Goal: Complete application form

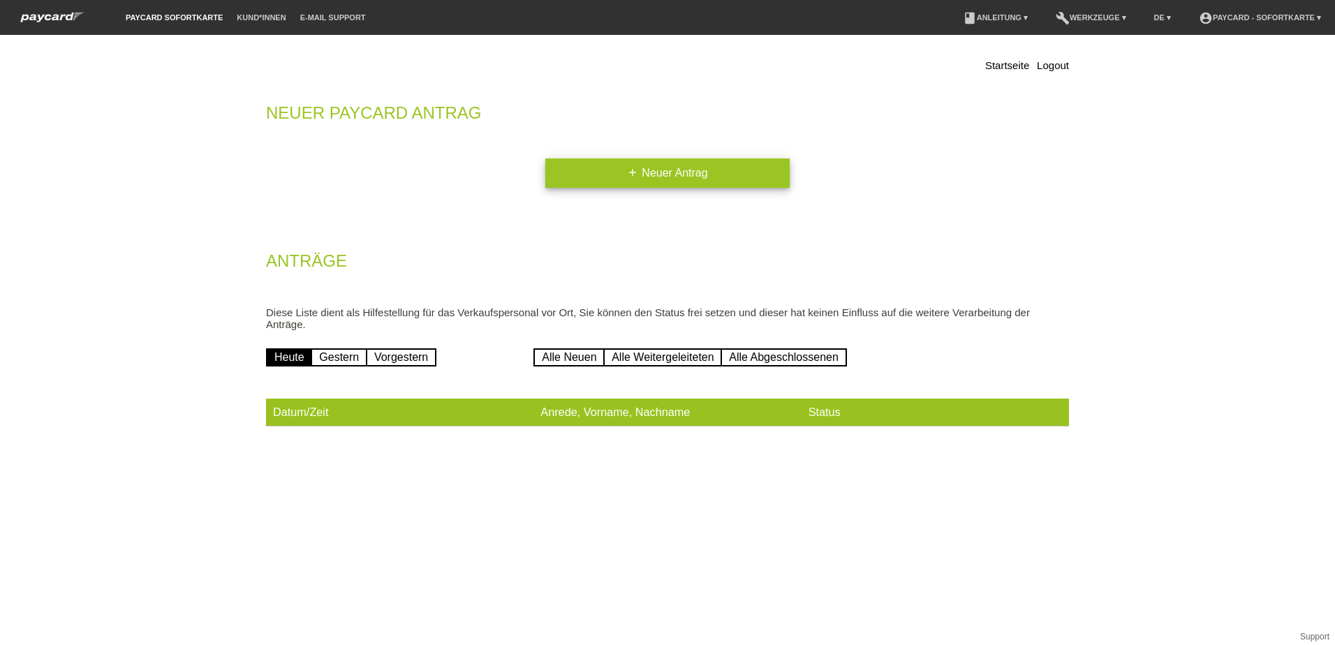
click at [628, 175] on icon "add" at bounding box center [632, 172] width 11 height 11
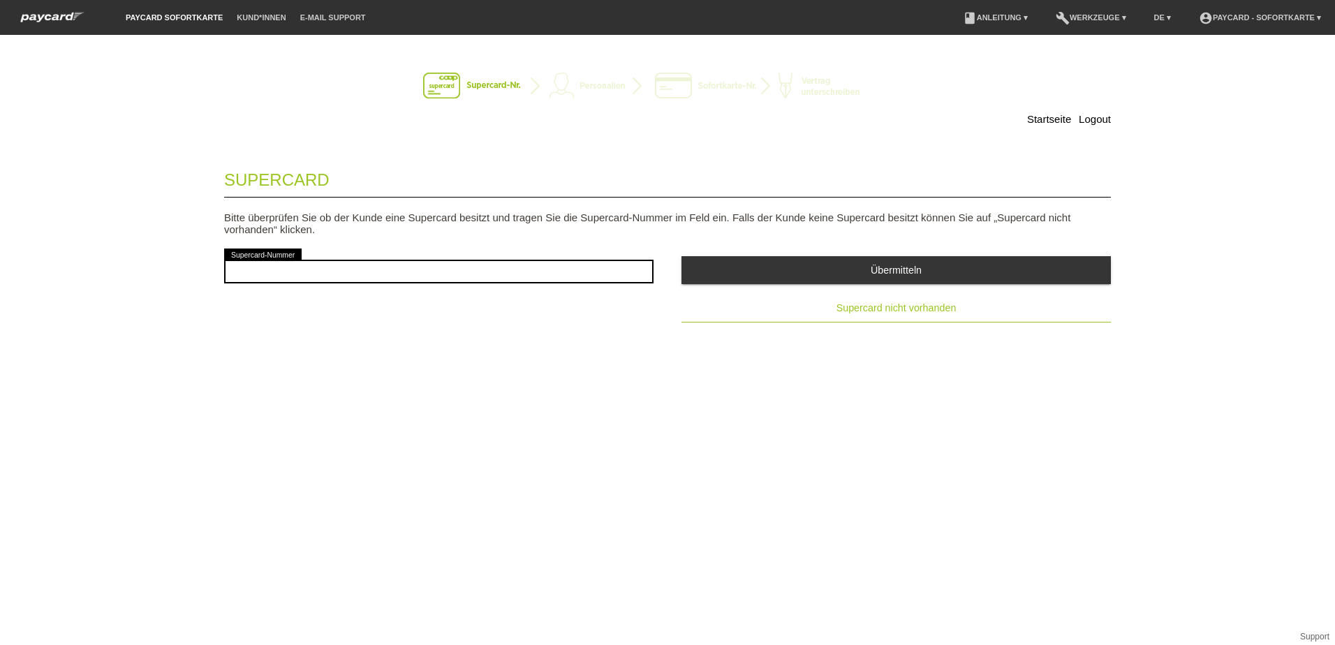
click at [858, 309] on span "Supercard nicht vorhanden" at bounding box center [897, 307] width 120 height 11
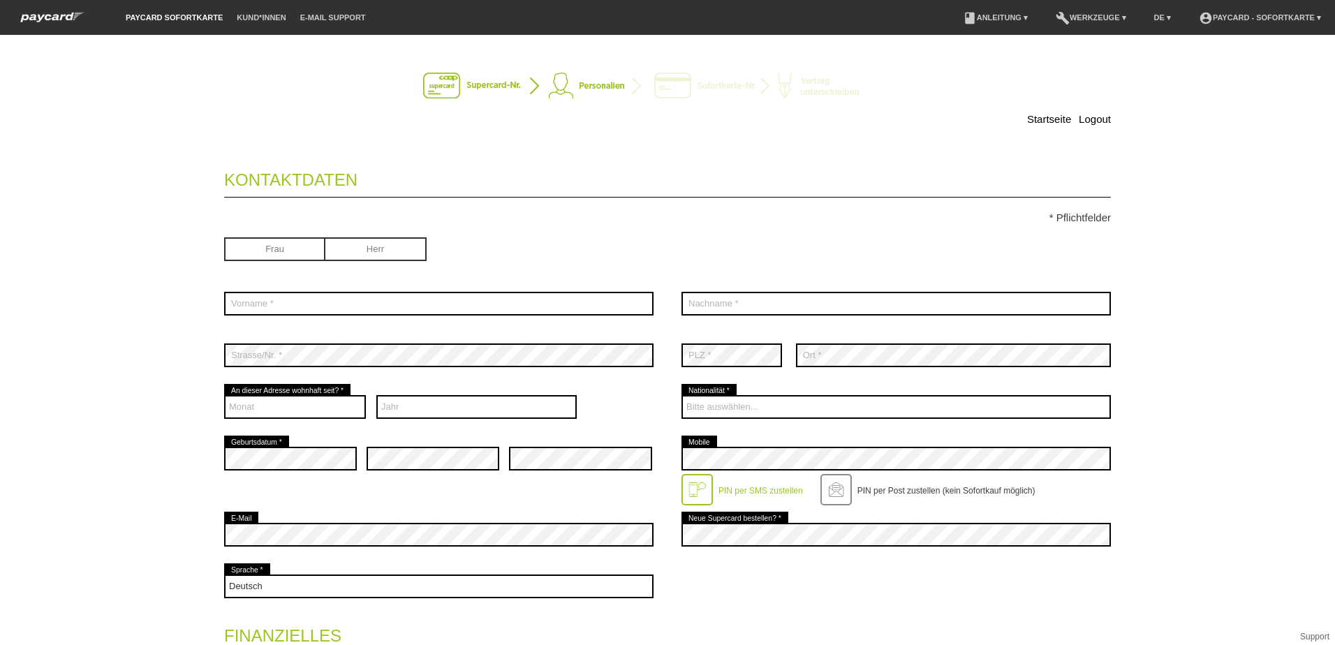
click at [374, 247] on input "radio" at bounding box center [375, 247] width 101 height 21
radio input "true"
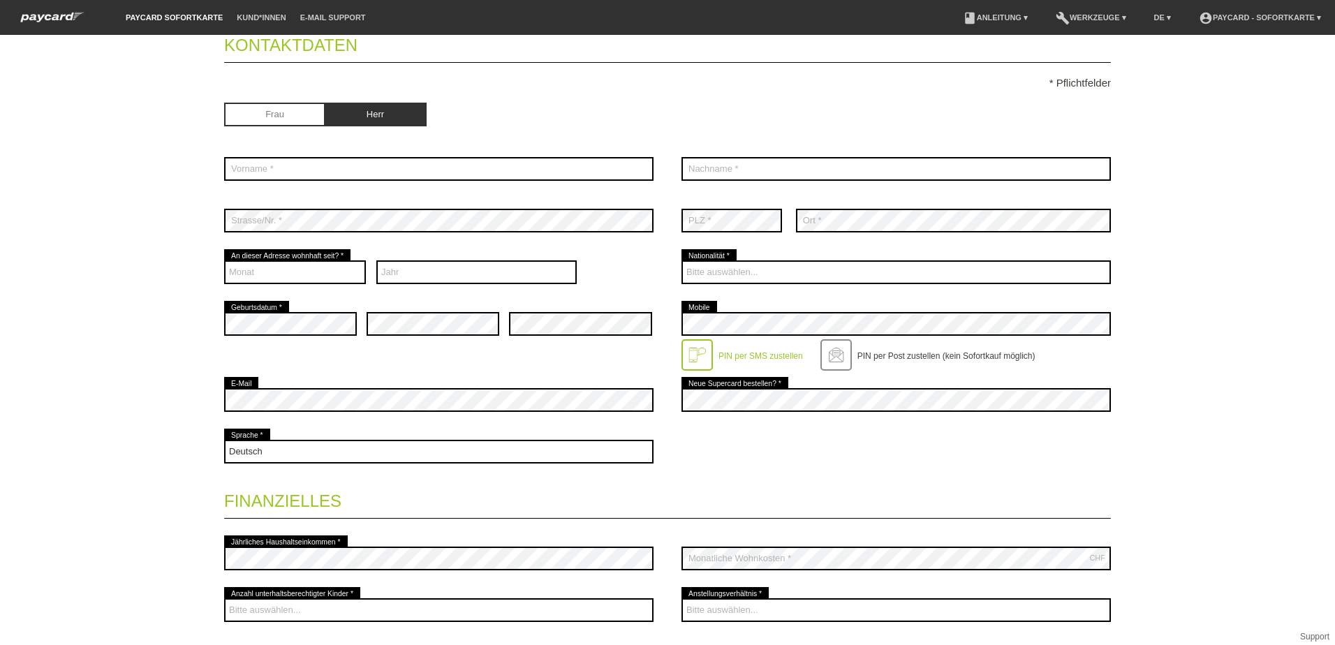
scroll to position [70, 0]
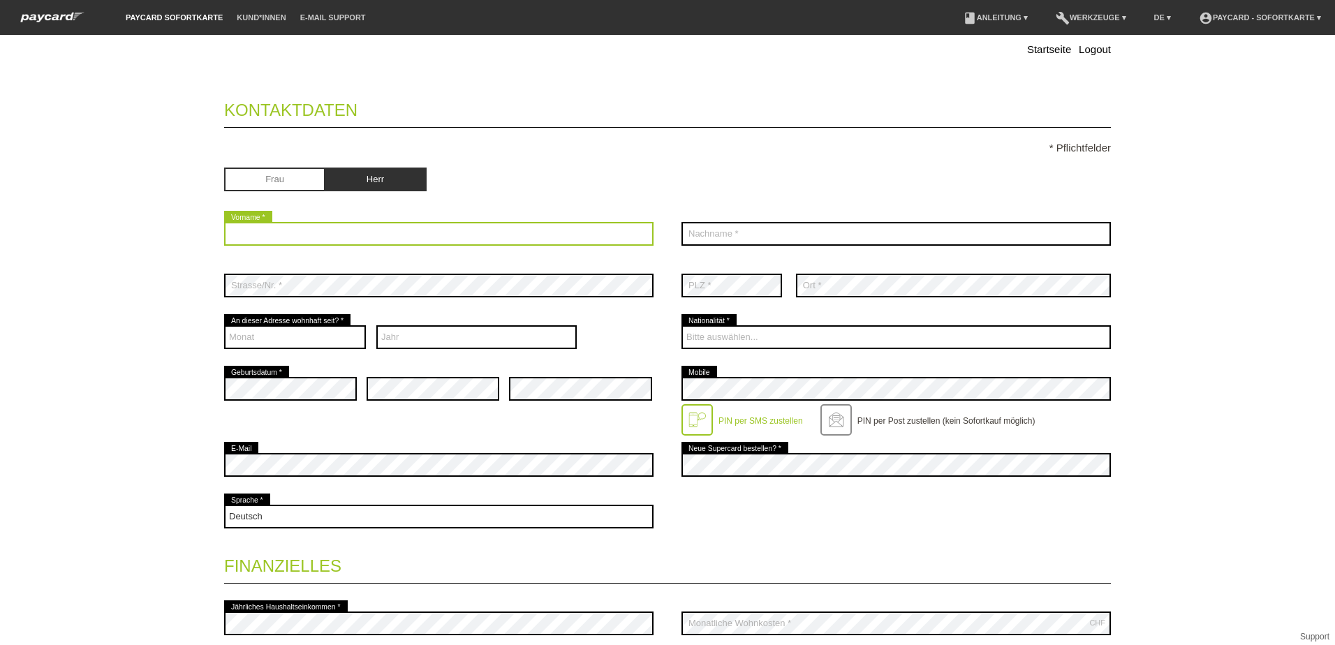
click at [259, 241] on input "text" at bounding box center [438, 234] width 429 height 24
click at [259, 237] on input "text" at bounding box center [438, 234] width 429 height 24
type input "Heinz"
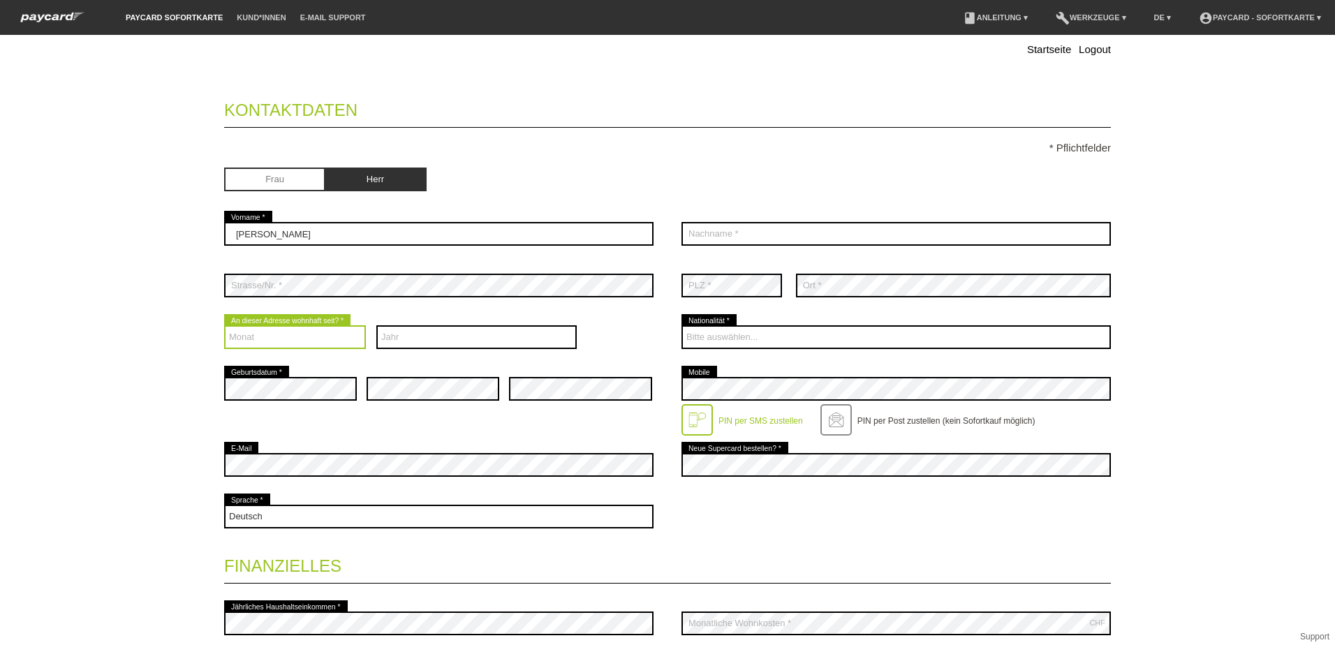
click at [265, 340] on select "Monat 01 02 03 04 05 06 07 08 09 10 11 12" at bounding box center [295, 337] width 142 height 24
click at [257, 336] on select "Monat 01 02 03 04 05 06 07 08 09 10 11 12" at bounding box center [295, 337] width 142 height 24
select select "07"
click at [224, 325] on select "Monat 01 02 03 04 05 06 07 08 09 10 11 12" at bounding box center [295, 337] width 142 height 24
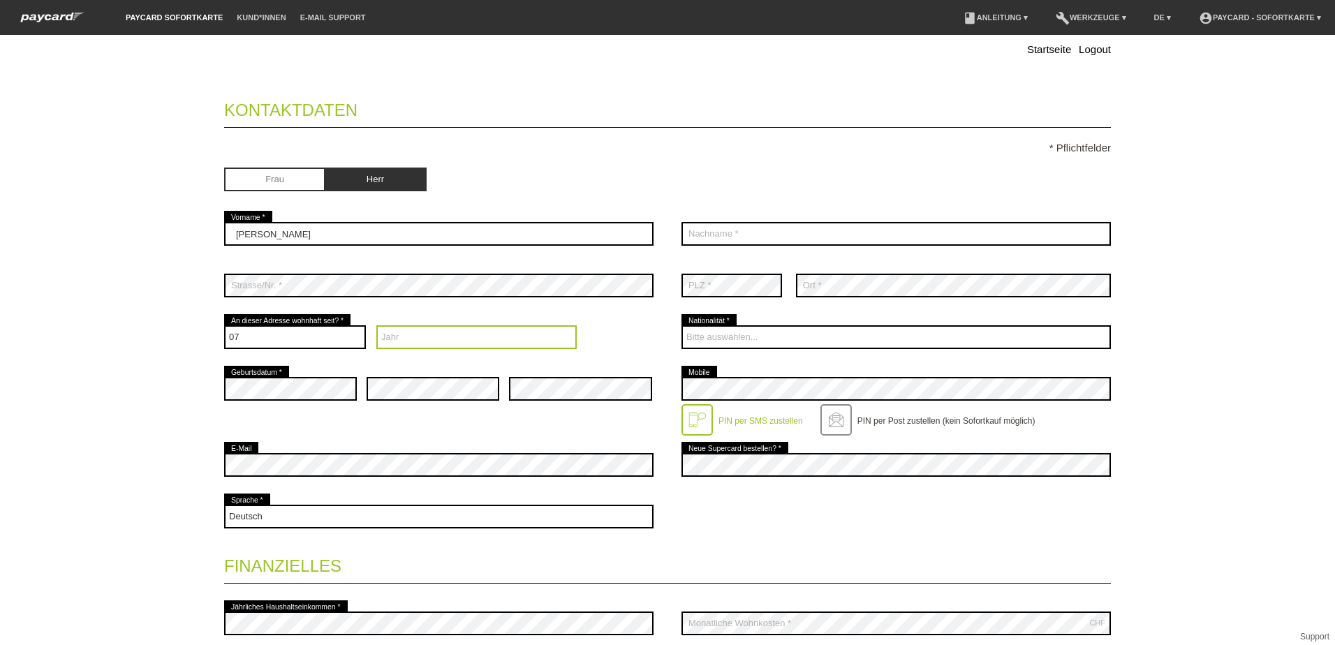
click at [407, 336] on select "Jahr 2025 2024 2023 2022 2021 2020 2019 2018 2017 2016" at bounding box center [476, 337] width 201 height 24
select select "2001"
click at [376, 325] on select "Jahr 2025 2024 2023 2022 2021 2020 2019 2018 2017 2016" at bounding box center [476, 337] width 201 height 24
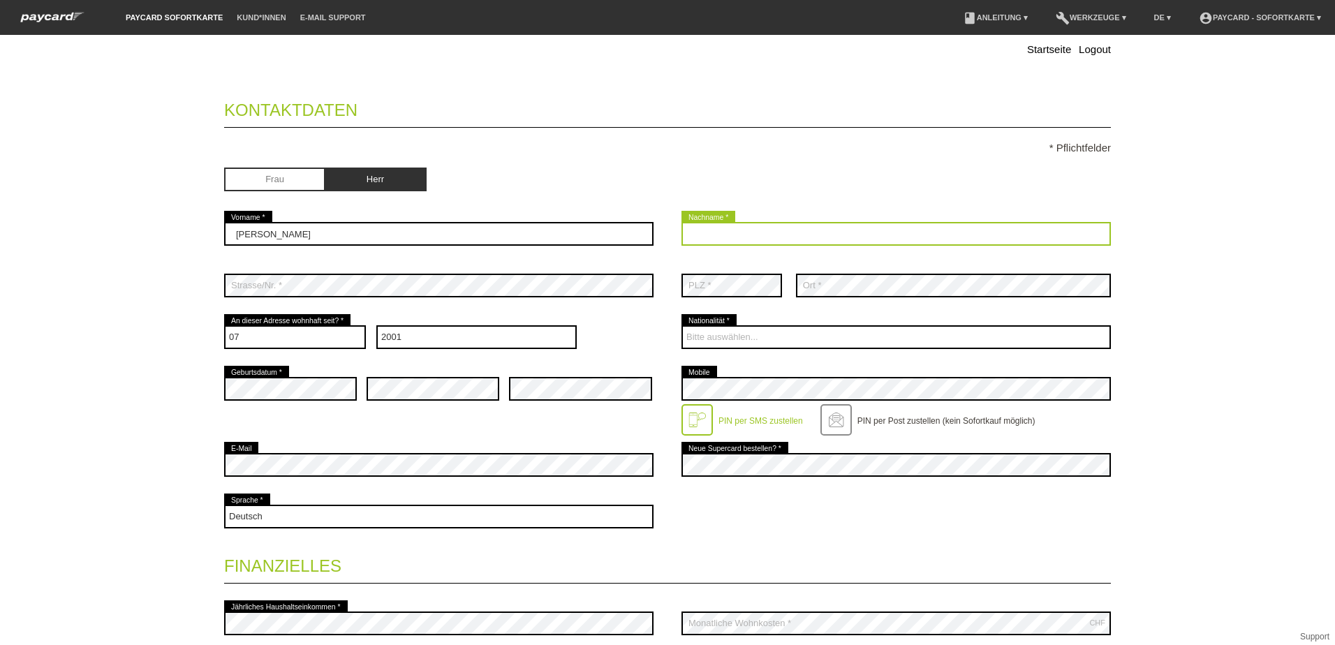
click at [737, 237] on input "text" at bounding box center [896, 234] width 429 height 24
type input "Gyger"
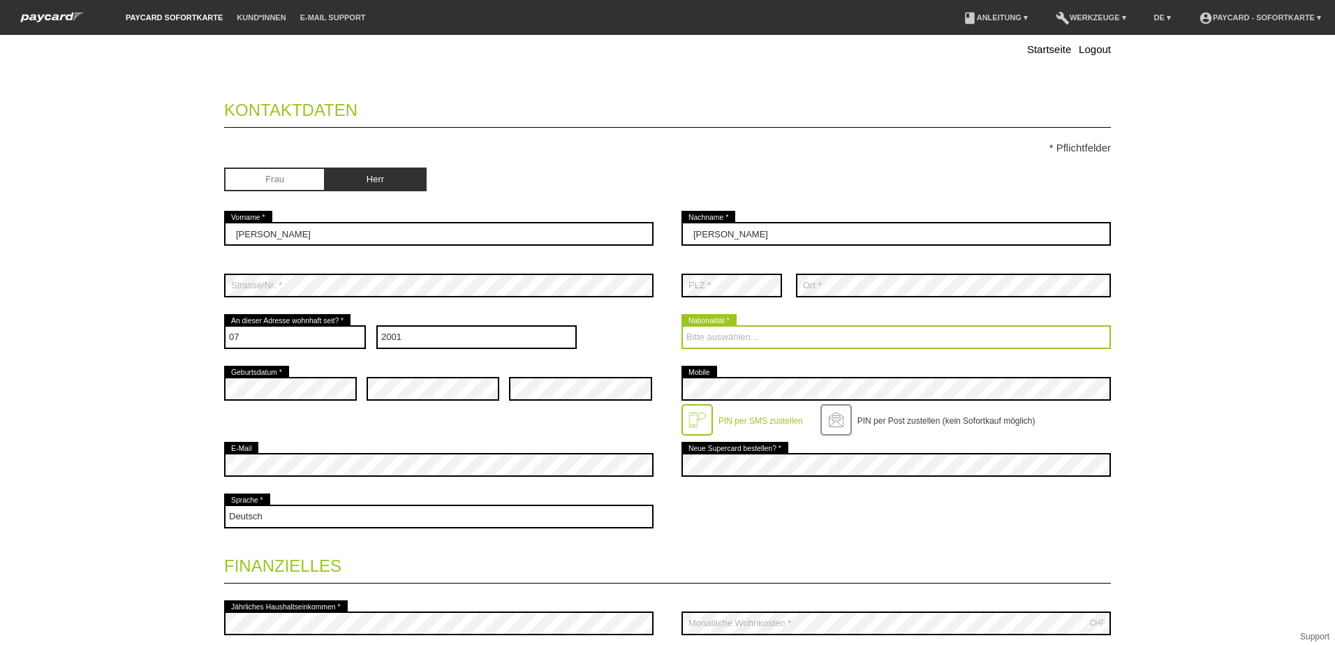
click at [727, 332] on select "Bitte auswählen... Schweiz Deutschland Liechtenstein Österreich ------------ Af…" at bounding box center [896, 337] width 429 height 24
select select "CH"
click at [682, 325] on select "Bitte auswählen... Schweiz Deutschland Liechtenstein Österreich ------------ Af…" at bounding box center [896, 337] width 429 height 24
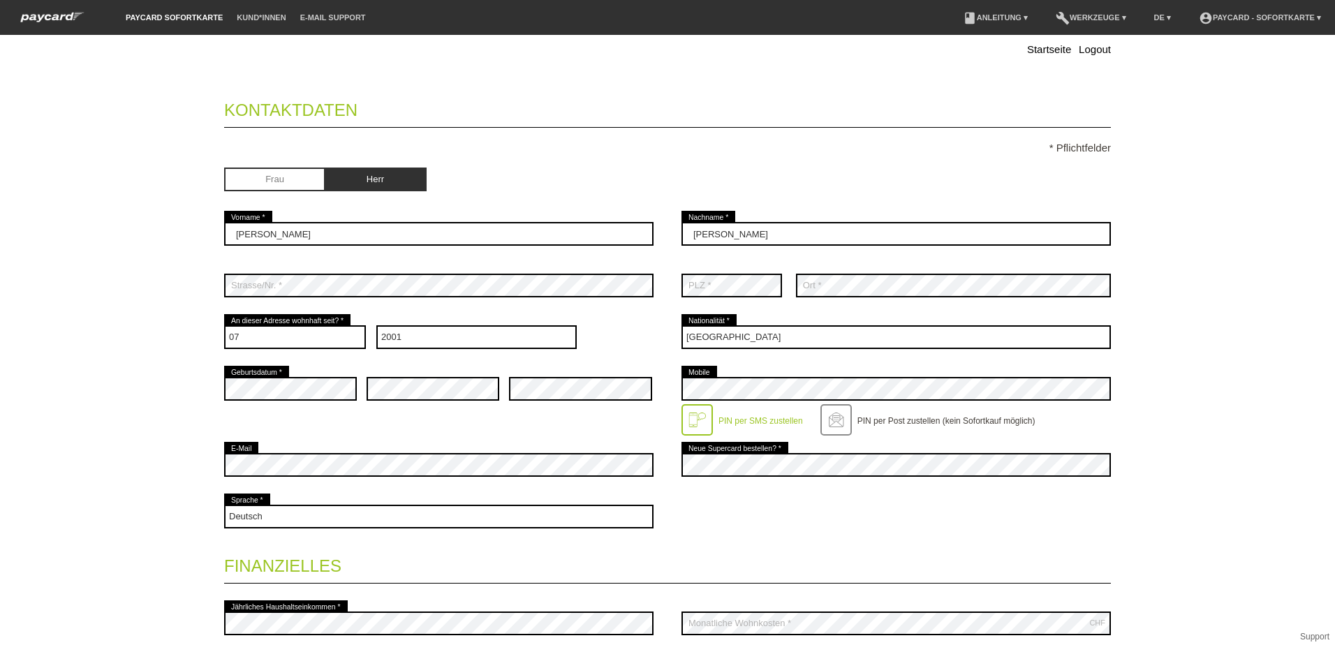
click at [691, 422] on div at bounding box center [697, 419] width 31 height 31
click at [687, 420] on div at bounding box center [697, 419] width 31 height 31
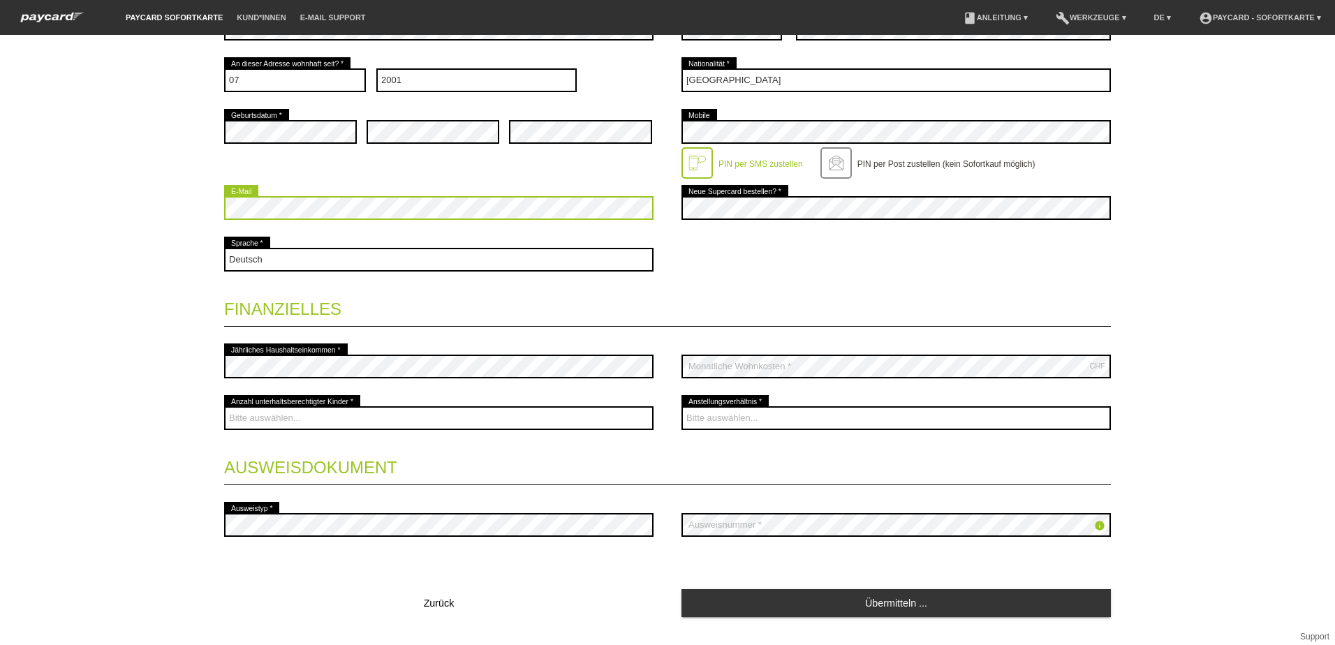
scroll to position [349, 0]
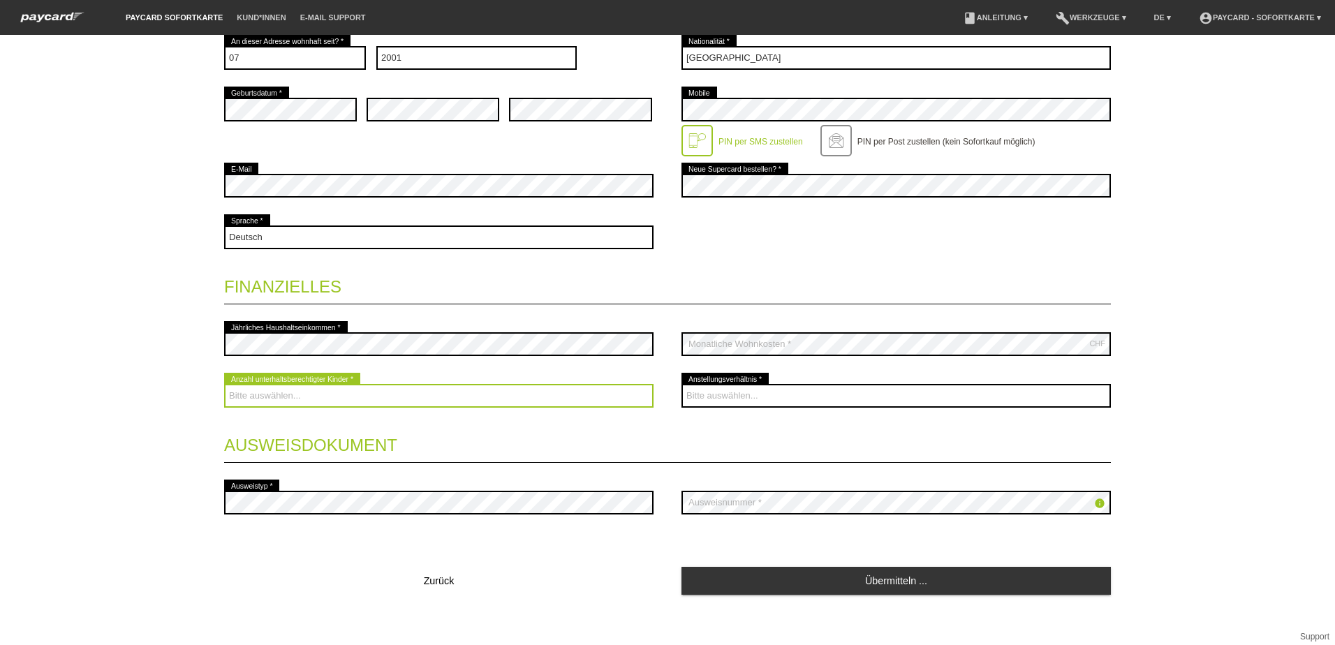
click at [290, 401] on select "Bitte auswählen... 0 1 2 3 4 5 6 7 8 9" at bounding box center [438, 396] width 429 height 24
select select "0"
click at [224, 384] on select "Bitte auswählen... 0 1 2 3 4 5 6 7 8 9" at bounding box center [438, 396] width 429 height 24
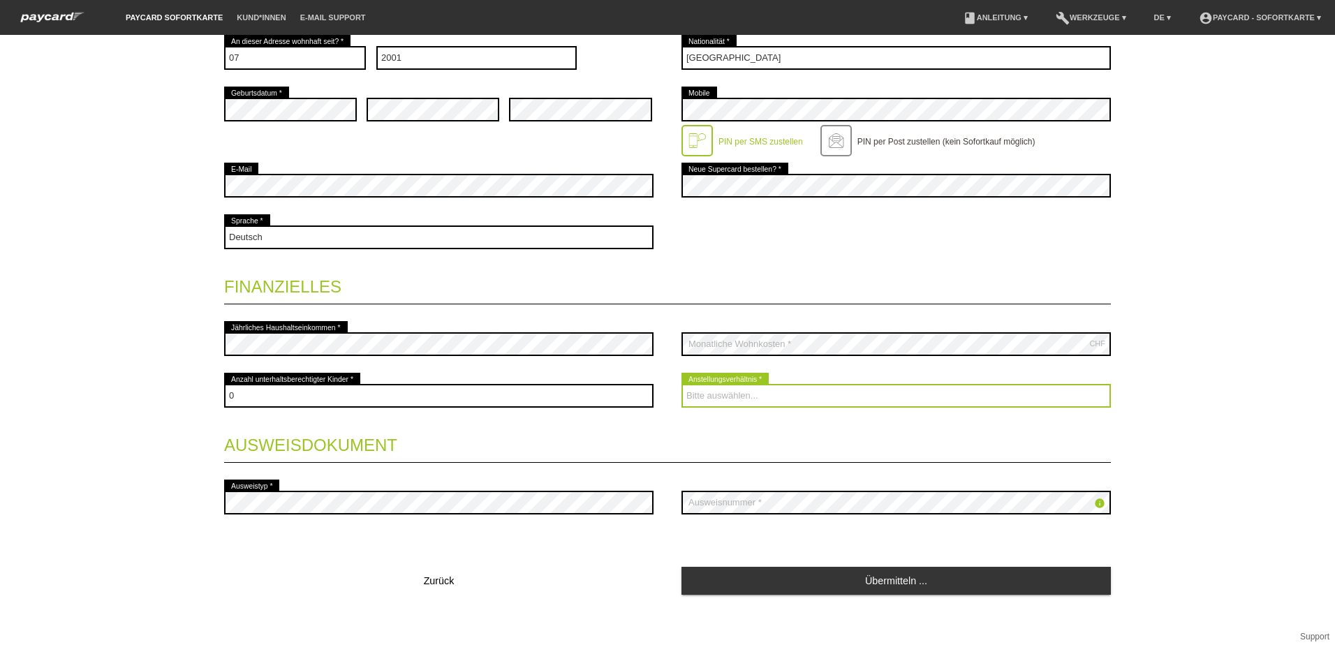
click at [736, 397] on select "Bitte auswählen... Unbefristet Befristet Lehrling/Student Pensioniert Nicht arb…" at bounding box center [896, 396] width 429 height 24
select select "UNLIMITED"
click at [682, 384] on select "Bitte auswählen... Unbefristet Befristet Lehrling/Student Pensioniert Nicht arb…" at bounding box center [896, 396] width 429 height 24
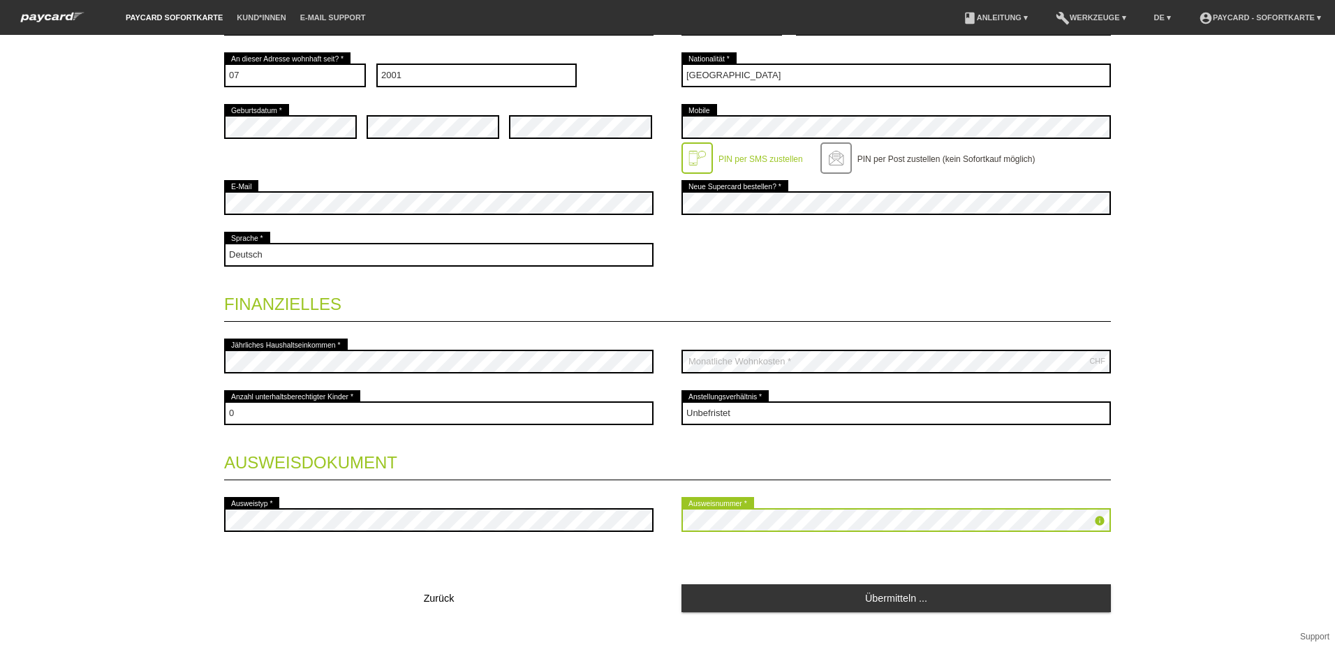
scroll to position [356, 0]
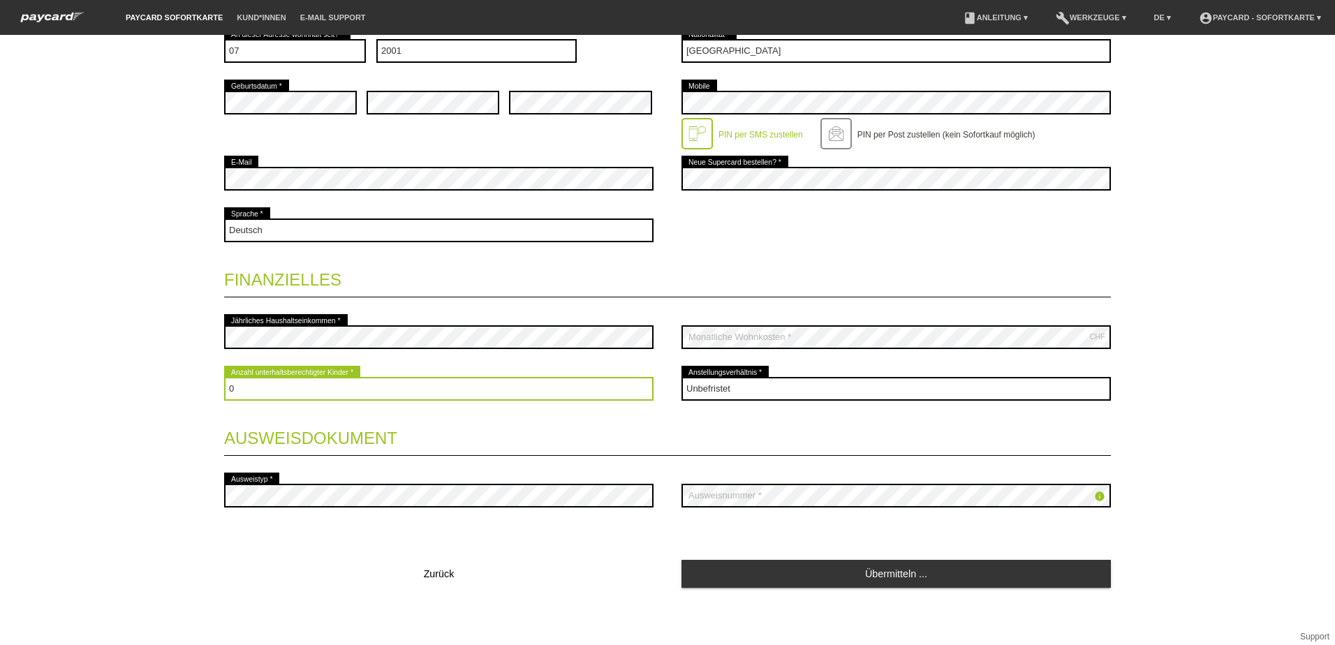
click at [233, 387] on select "Bitte auswählen... 0 1 2 3 4 5 6 7 8 9" at bounding box center [438, 389] width 429 height 24
click at [224, 377] on select "Bitte auswählen... 0 1 2 3 4 5 6 7 8 9" at bounding box center [438, 389] width 429 height 24
click at [265, 388] on select "Bitte auswählen... 0 1 2 3 4 5 6 7 8 9" at bounding box center [438, 389] width 429 height 24
click at [224, 377] on select "Bitte auswählen... 0 1 2 3 4 5 6 7 8 9" at bounding box center [438, 389] width 429 height 24
click at [238, 387] on select "Bitte auswählen... 0 1 2 3 4 5 6 7 8 9" at bounding box center [438, 389] width 429 height 24
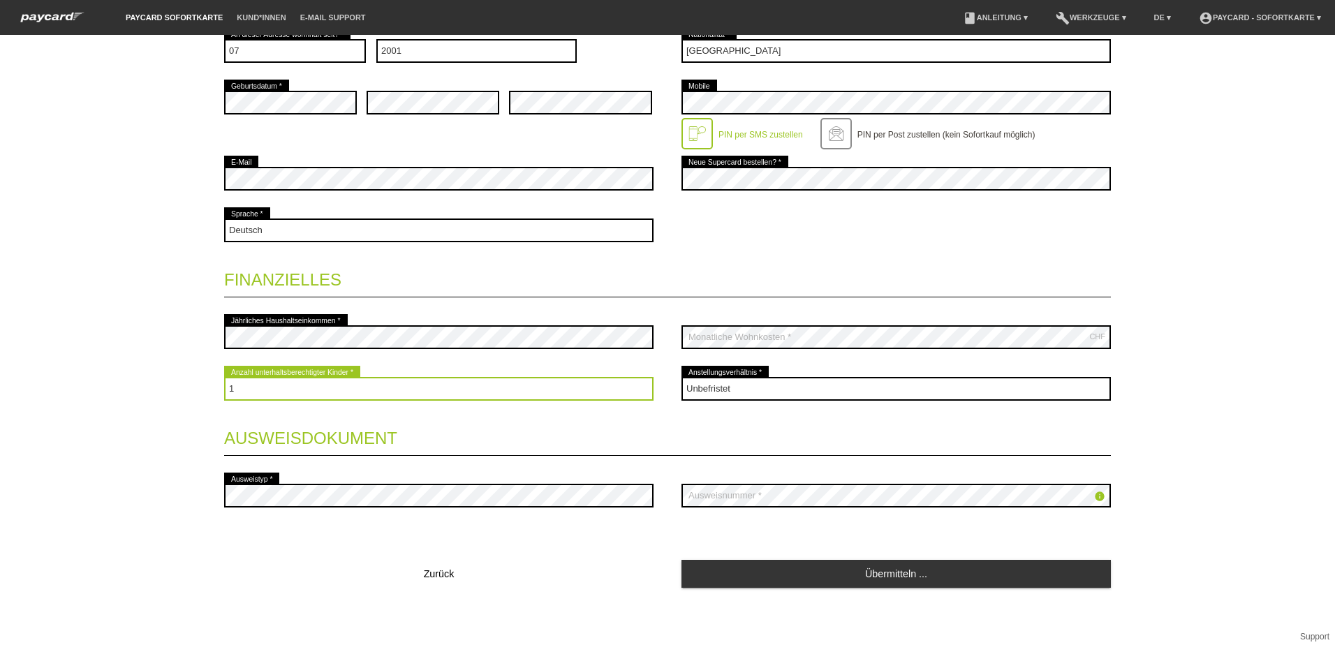
click at [224, 377] on select "Bitte auswählen... 0 1 2 3 4 5 6 7 8 9" at bounding box center [438, 389] width 429 height 24
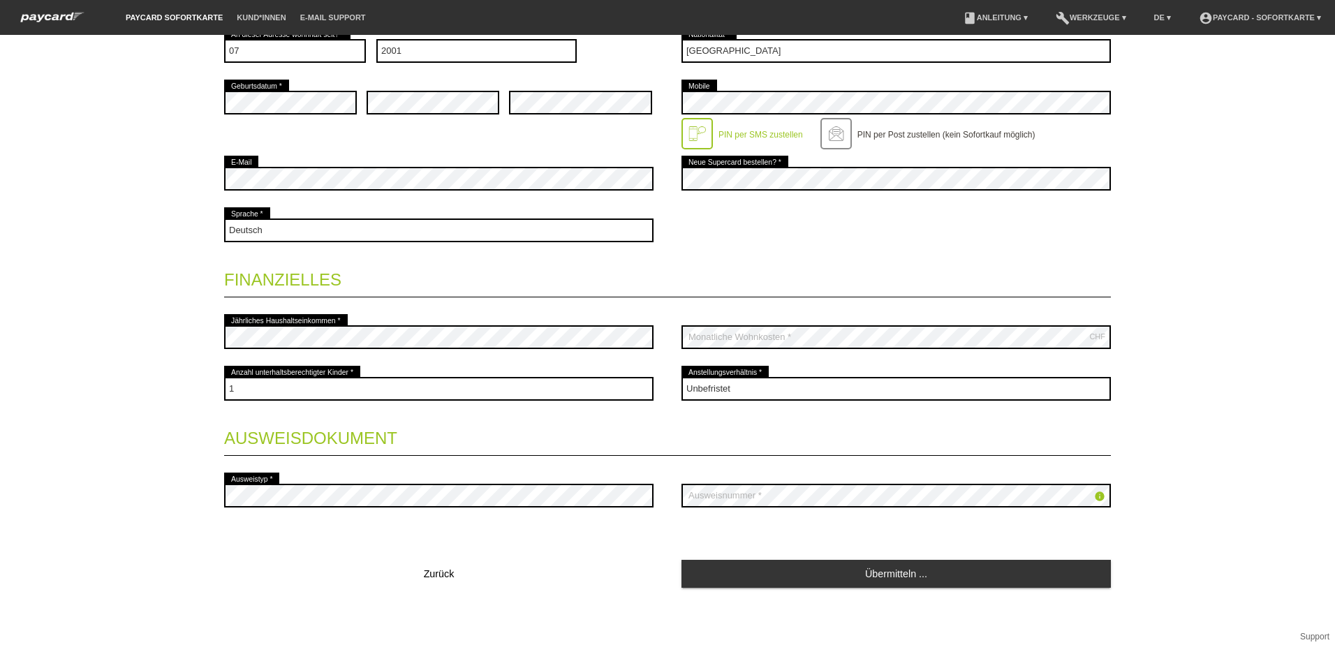
click at [164, 436] on div "Startseite Logout Kontaktdaten * Pflichtfelder Frau Herr 01" at bounding box center [667, 340] width 1335 height 610
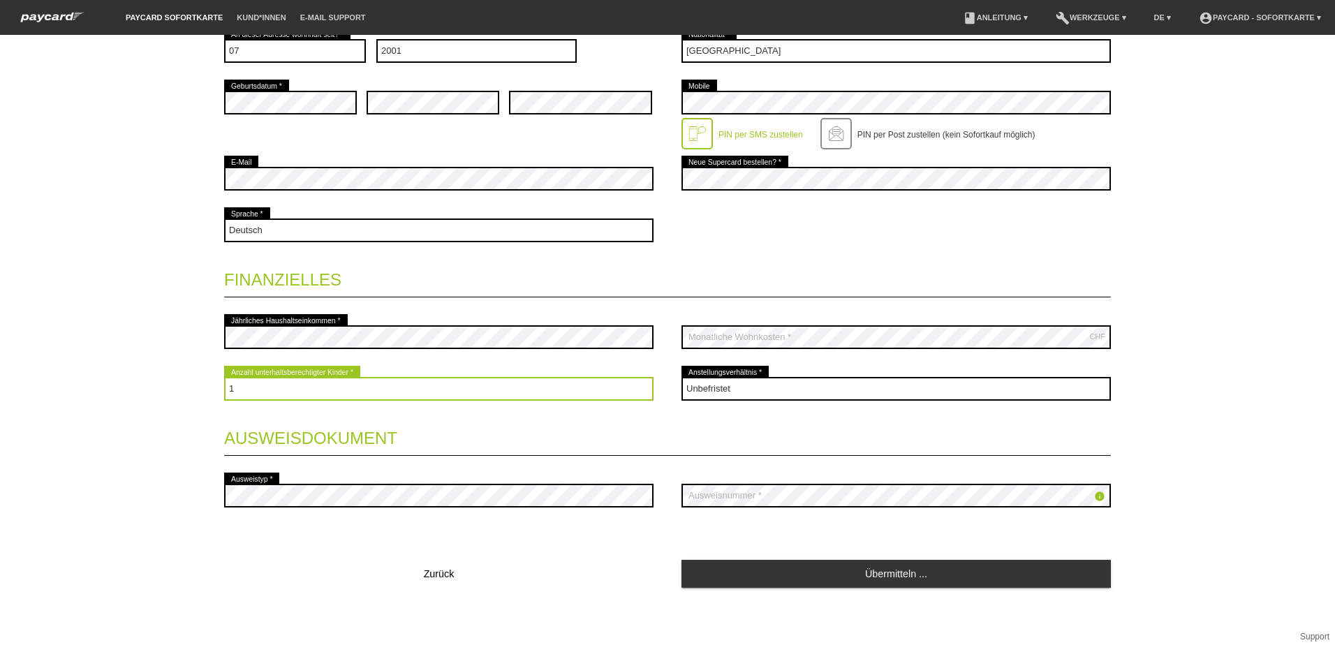
click at [239, 395] on select "Bitte auswählen... 0 1 2 3 4 5 6 7 8 9" at bounding box center [438, 389] width 429 height 24
select select "0"
click at [224, 377] on select "Bitte auswählen... 0 1 2 3 4 5 6 7 8 9" at bounding box center [438, 389] width 429 height 24
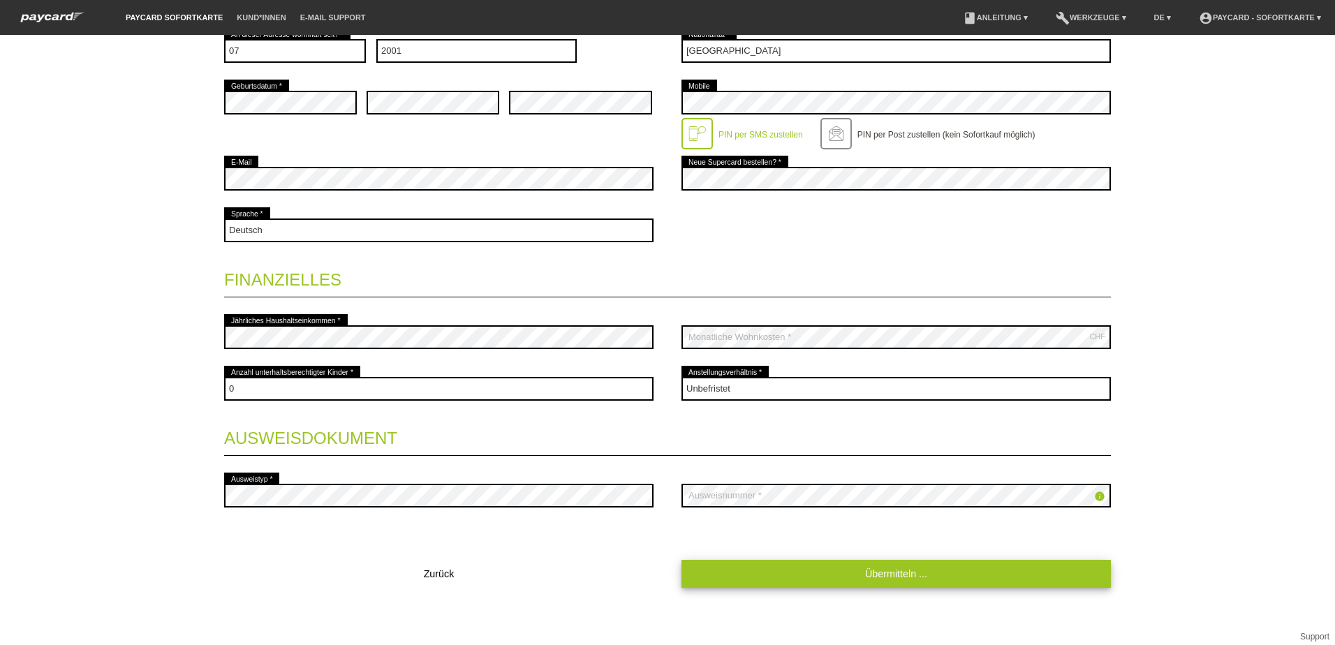
click at [841, 573] on link "Übermitteln ..." at bounding box center [896, 573] width 429 height 27
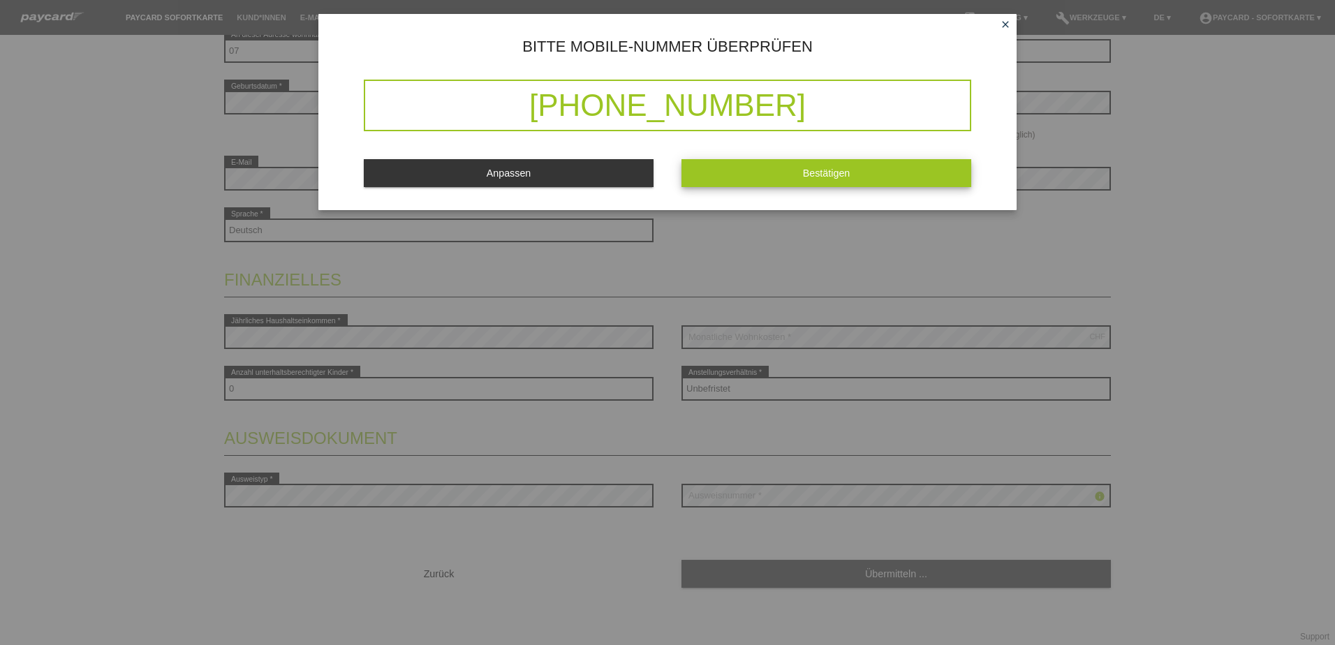
click at [758, 171] on button "Bestätigen" at bounding box center [827, 172] width 290 height 27
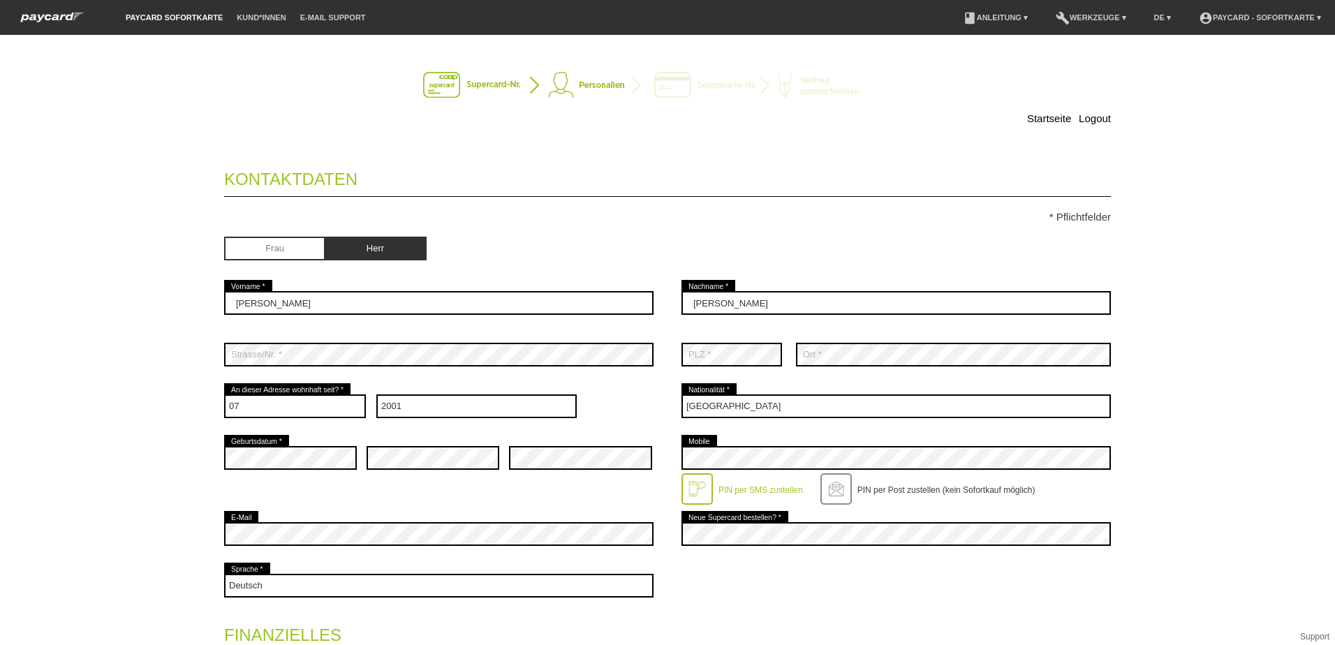
scroll to position [0, 0]
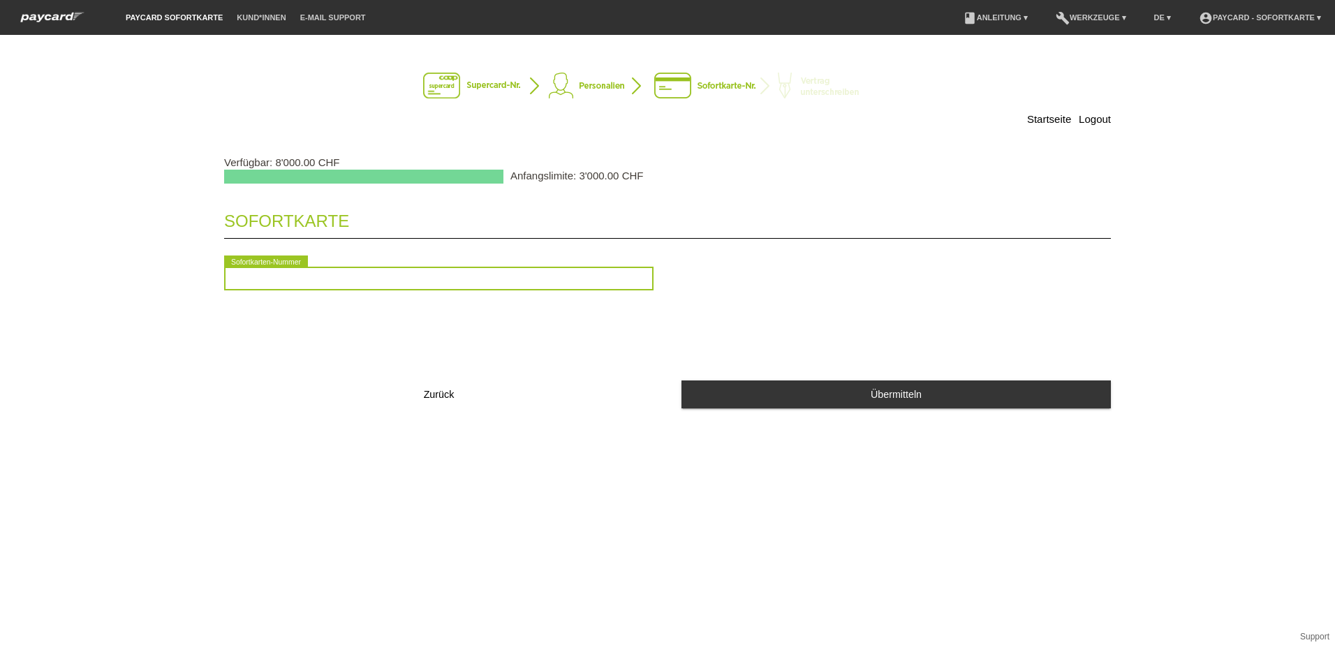
drag, startPoint x: 252, startPoint y: 286, endPoint x: 244, endPoint y: 279, distance: 10.4
click at [252, 286] on input "text" at bounding box center [438, 279] width 429 height 24
type input "9"
type input "2"
type input "2090515529156"
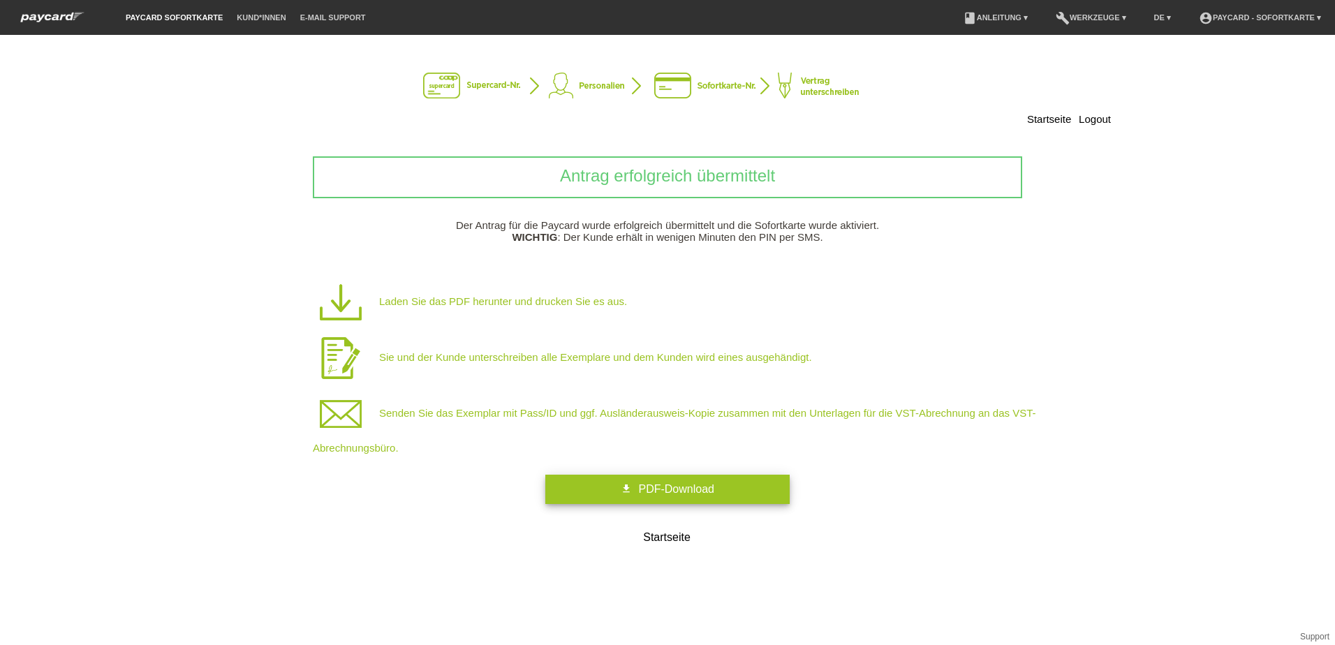
click at [640, 492] on span "PDF-Download" at bounding box center [675, 489] width 75 height 12
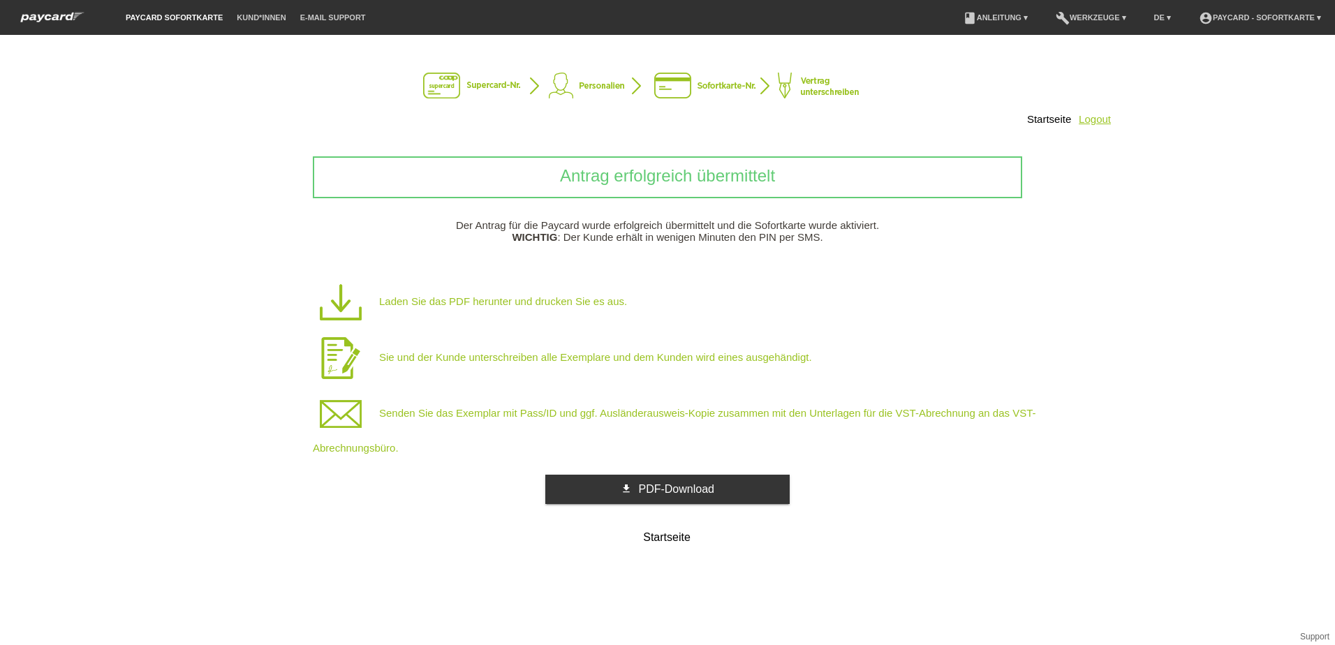
click at [1099, 124] on link "Logout" at bounding box center [1095, 119] width 32 height 12
